Goal: Transaction & Acquisition: Purchase product/service

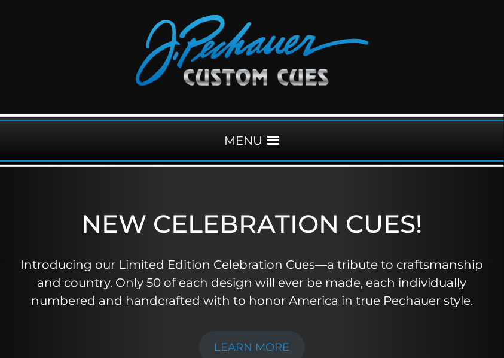
scroll to position [80, 0]
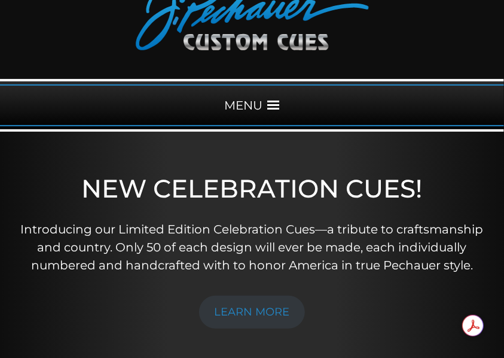
click at [238, 99] on div "MENU" at bounding box center [252, 105] width 504 height 42
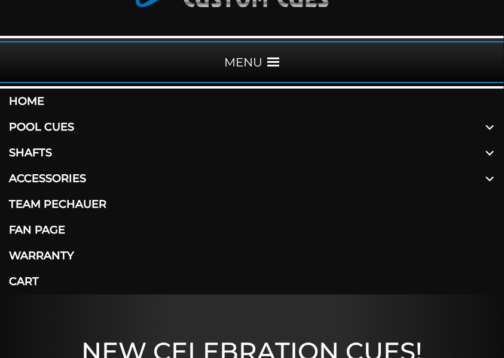
scroll to position [159, 0]
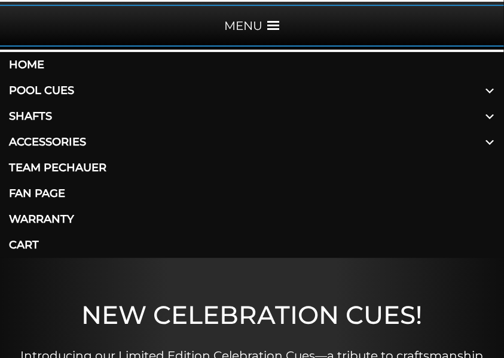
click at [49, 89] on link "Pool Cues" at bounding box center [252, 91] width 504 height 26
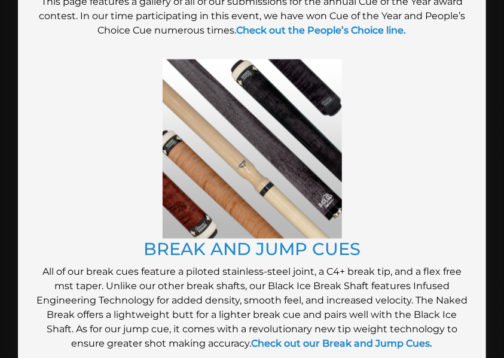
scroll to position [1954, 0]
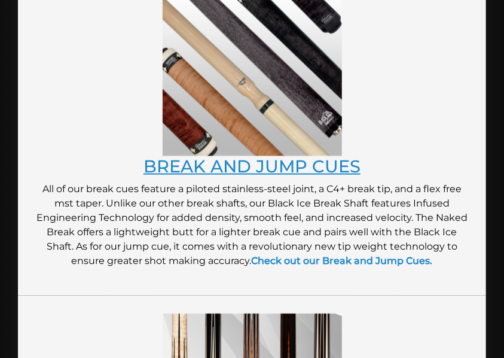
click at [220, 160] on link "BREAK AND JUMP CUES" at bounding box center [252, 166] width 217 height 21
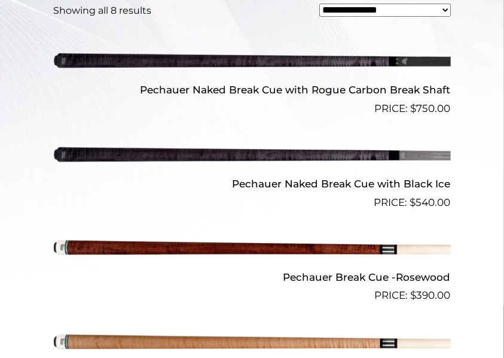
scroll to position [518, 0]
